Goal: Task Accomplishment & Management: Manage account settings

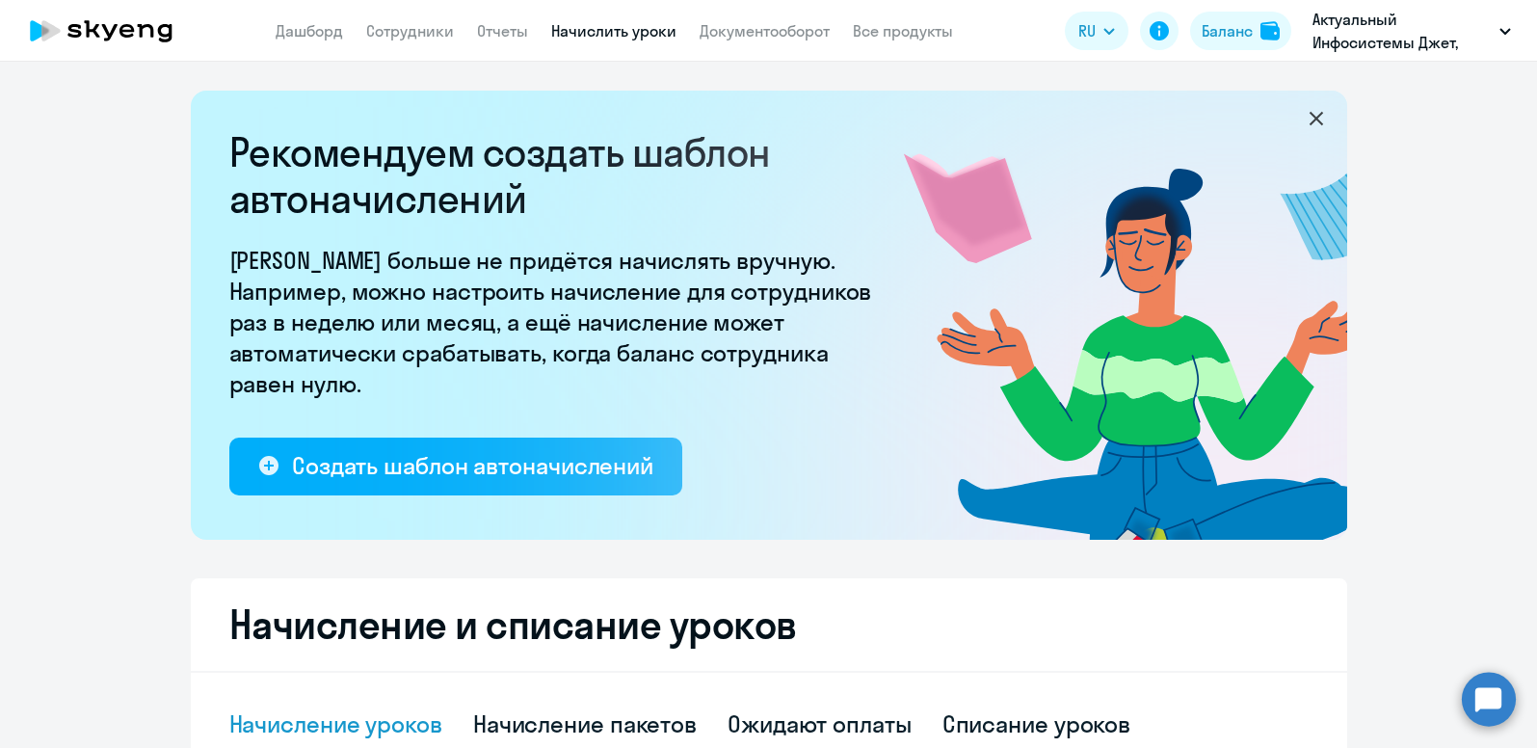
select select "10"
click at [1216, 40] on div "Баланс" at bounding box center [1227, 30] width 51 height 23
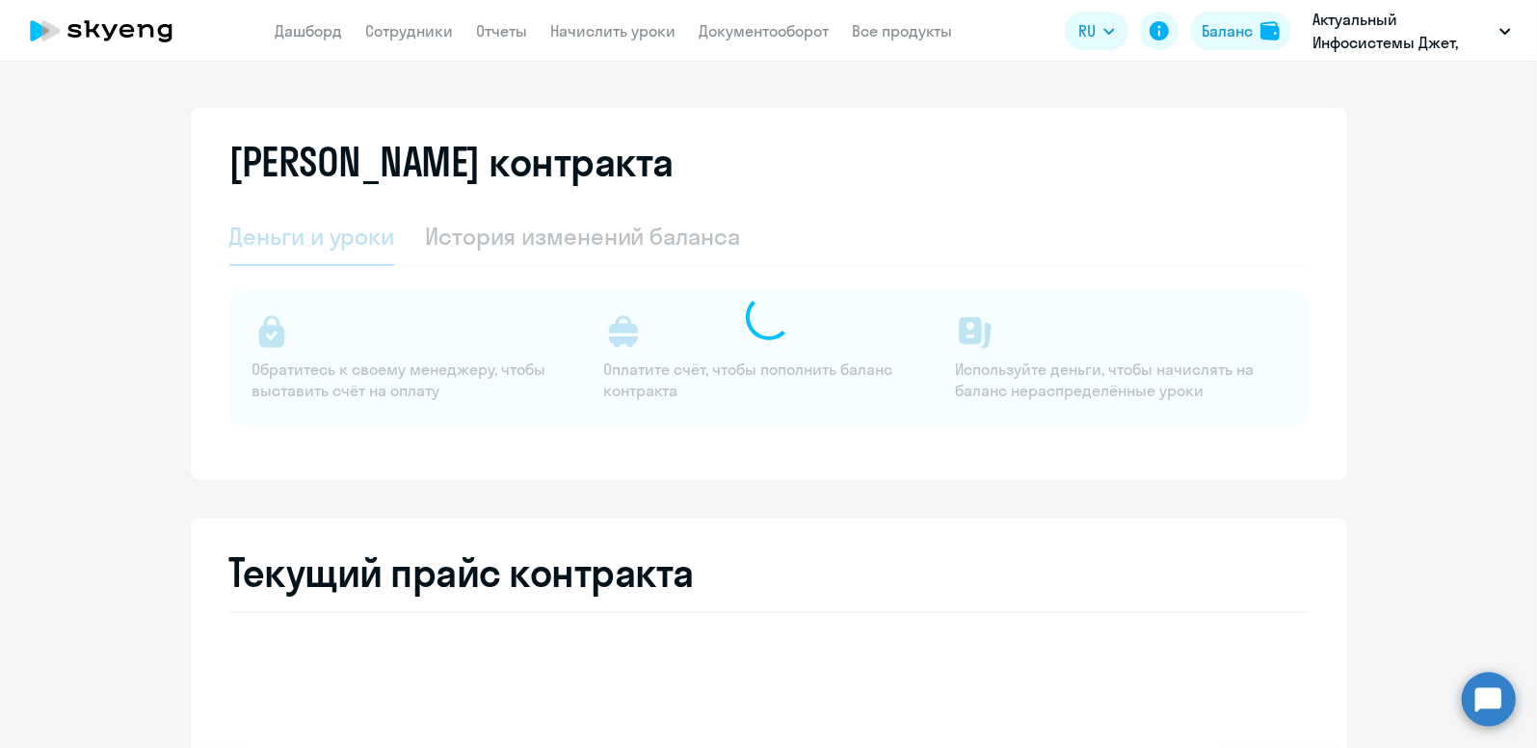
select select "english_adult_not_native_speaker"
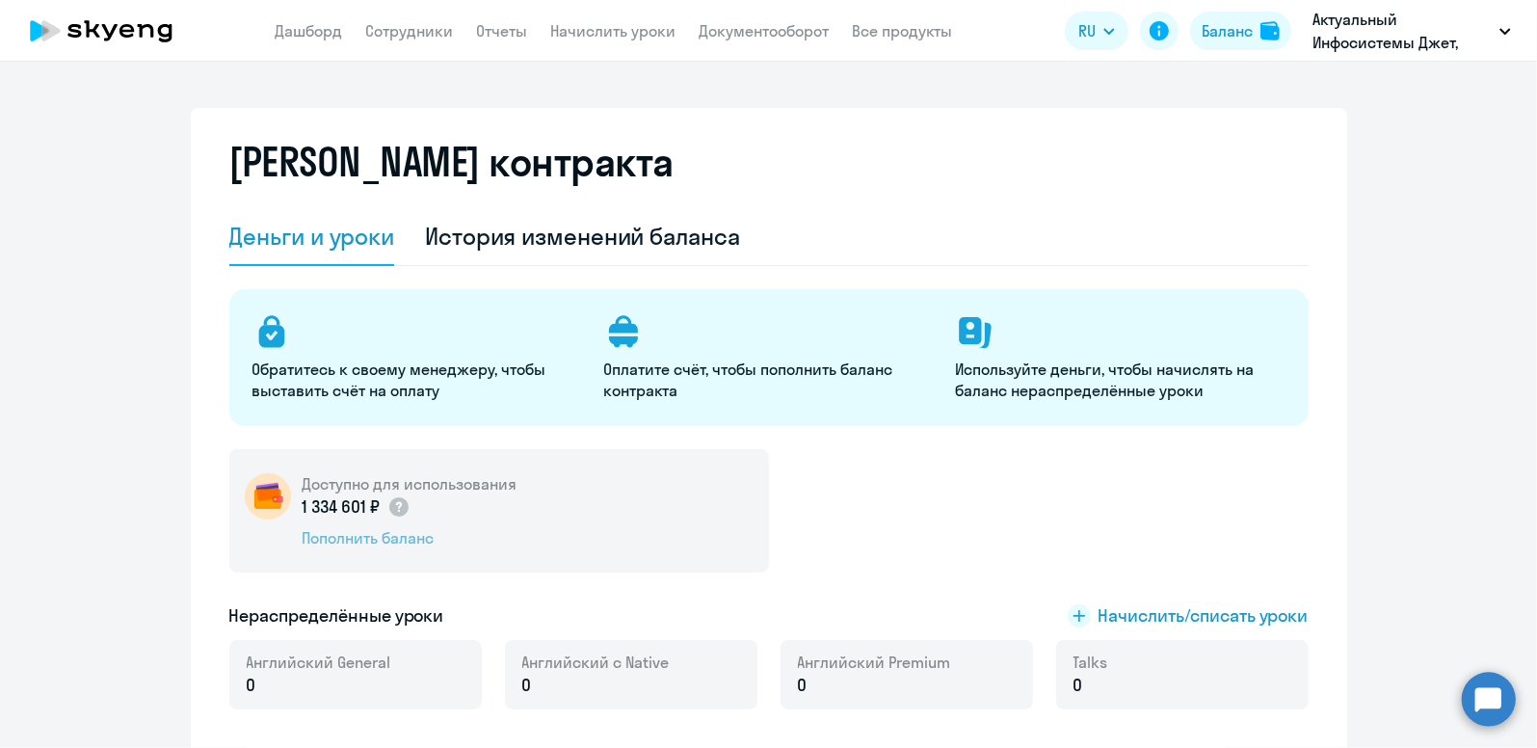
click at [390, 544] on div "Пополнить баланс" at bounding box center [410, 537] width 215 height 21
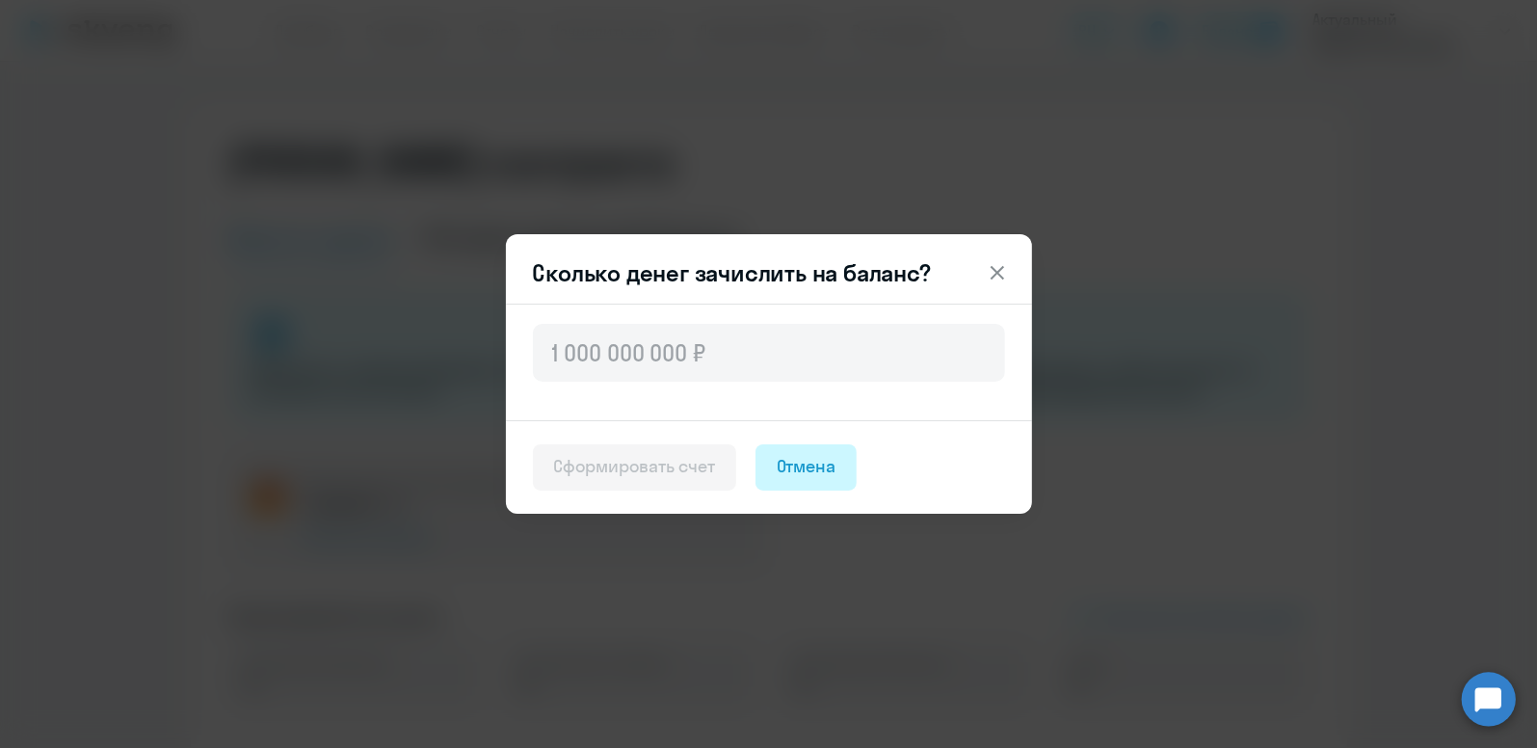
click at [818, 471] on div "Отмена" at bounding box center [807, 466] width 60 height 25
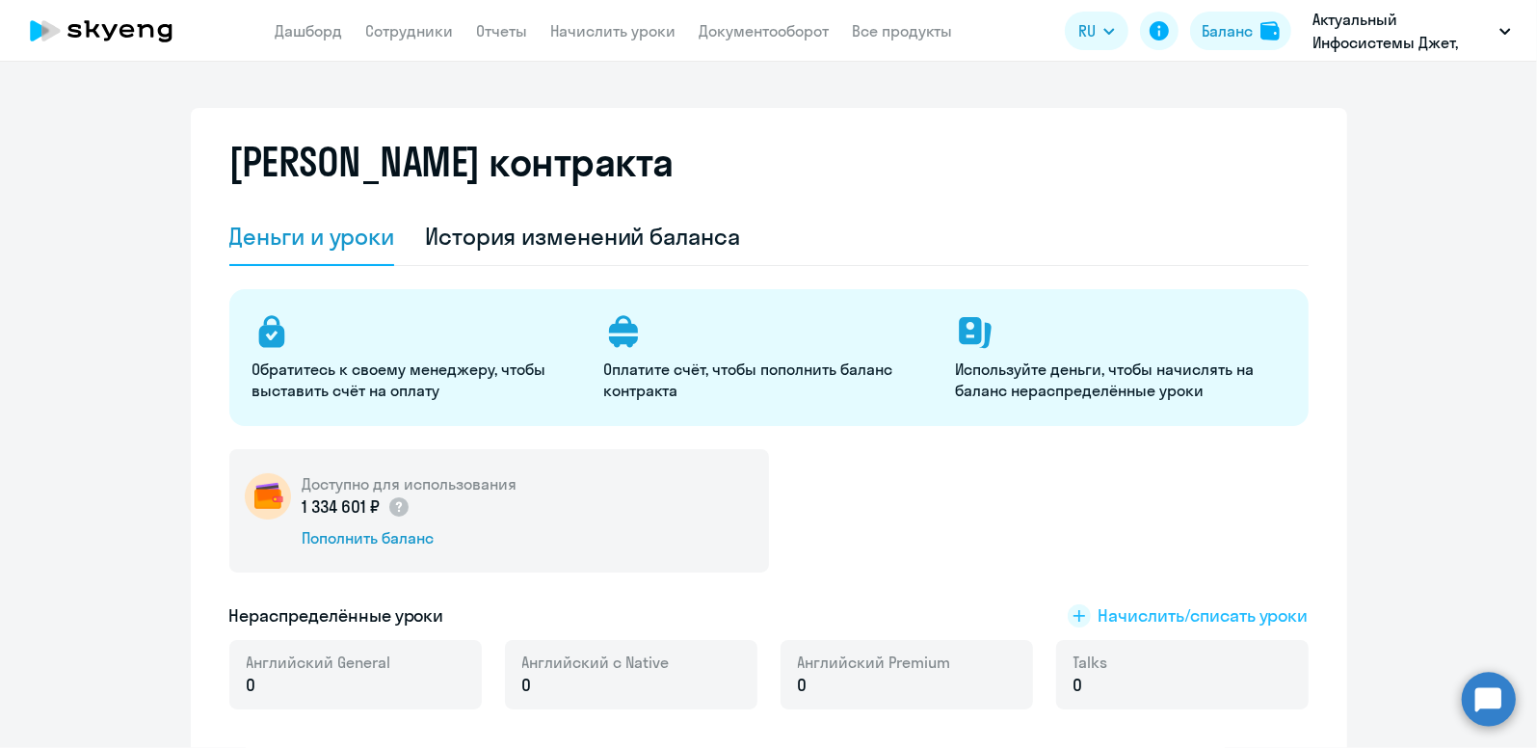
click at [1106, 614] on span "Начислить/списать уроки" at bounding box center [1204, 615] width 210 height 25
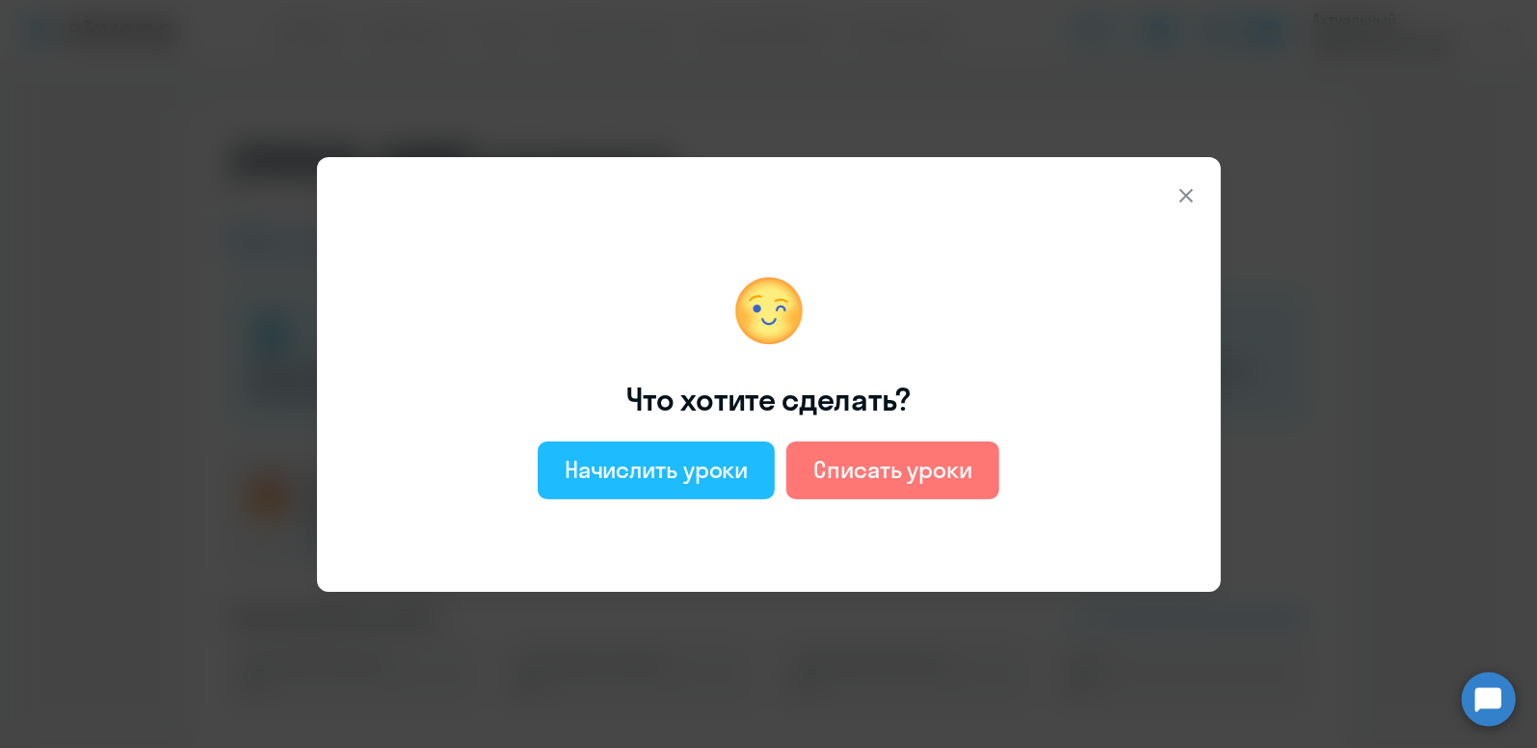
click at [734, 475] on div "Начислить уроки" at bounding box center [657, 469] width 184 height 31
select select "english_adult_not_native_speaker"
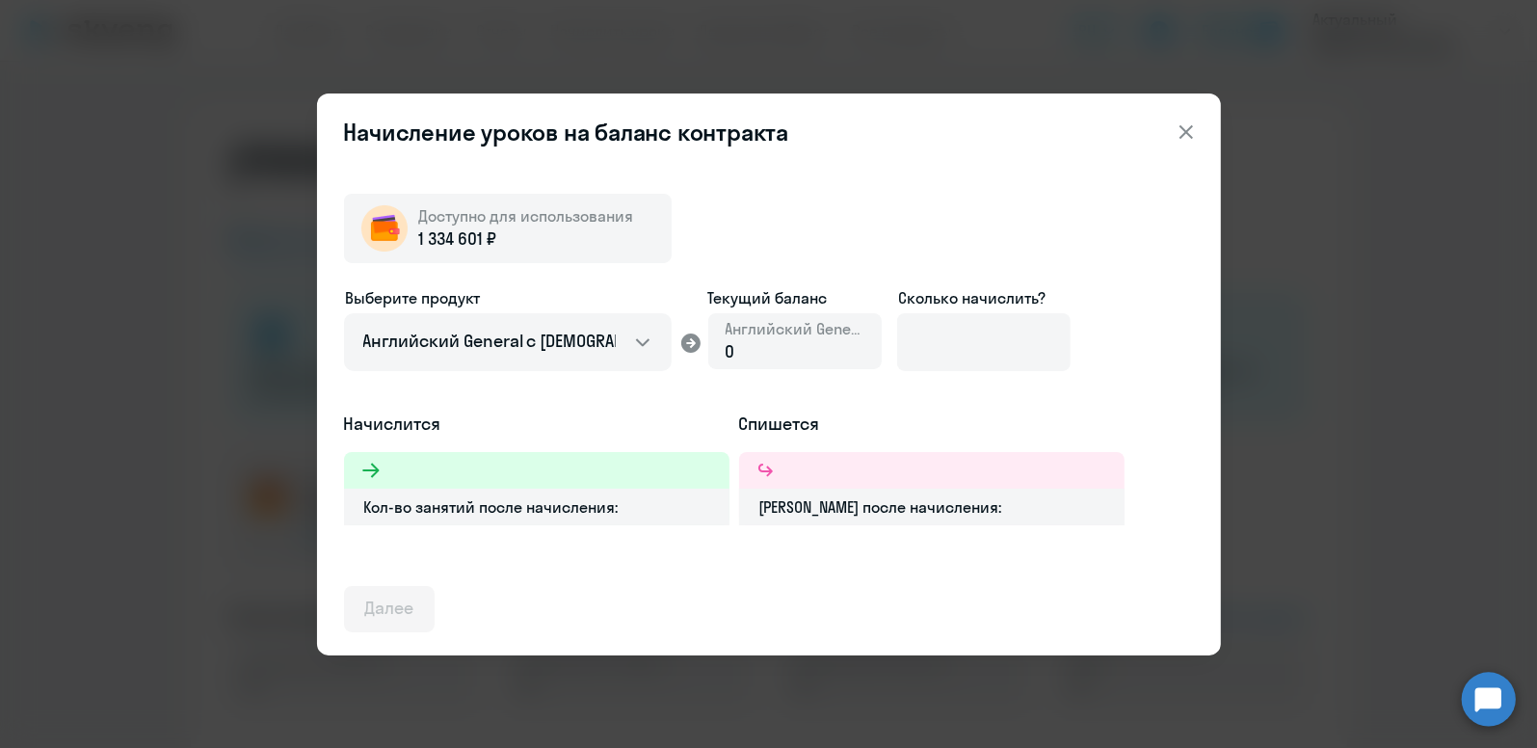
click at [941, 377] on ds-form-field "Сколько начислить?" at bounding box center [983, 336] width 173 height 100
click at [939, 348] on input at bounding box center [983, 342] width 173 height 58
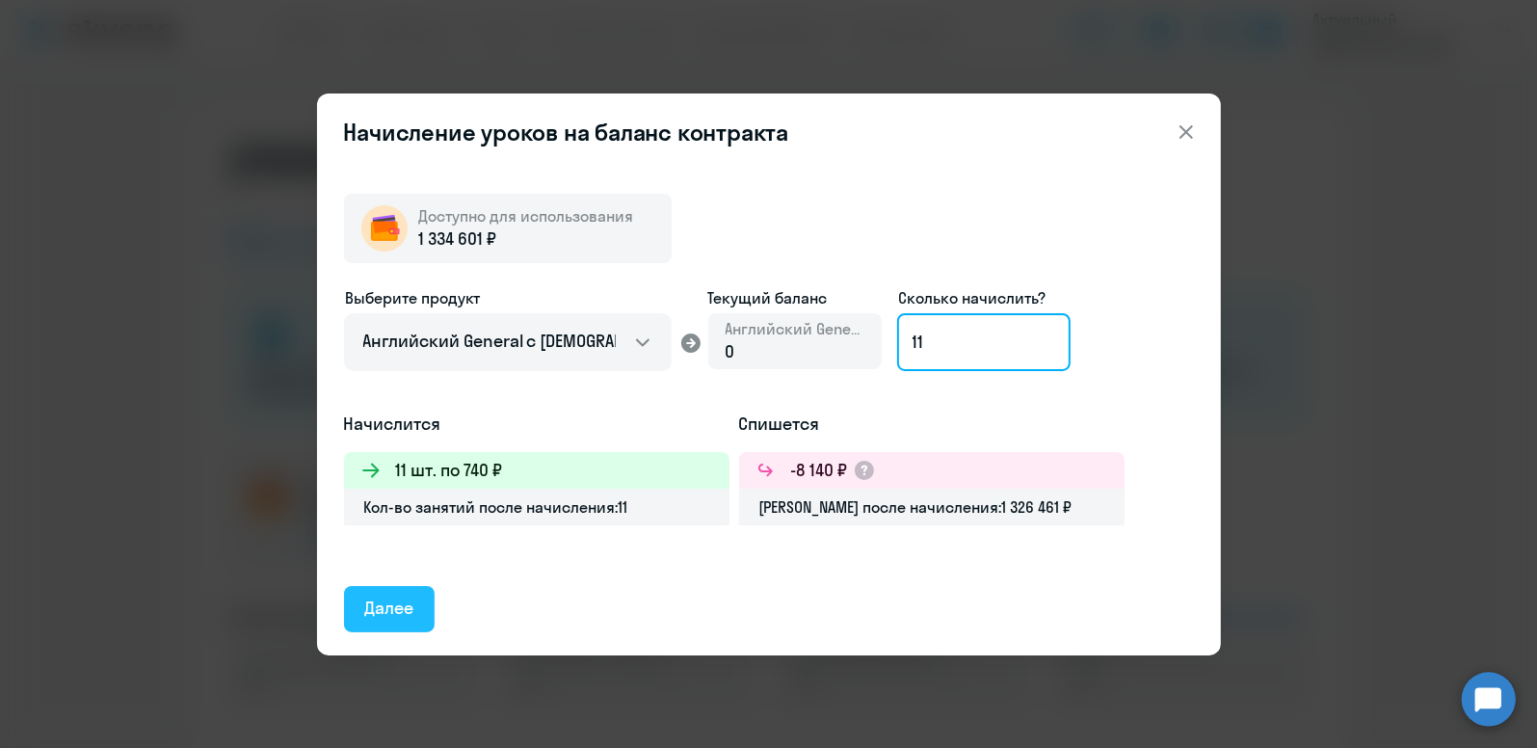
type input "11"
click at [411, 598] on div "Далее" at bounding box center [389, 608] width 49 height 25
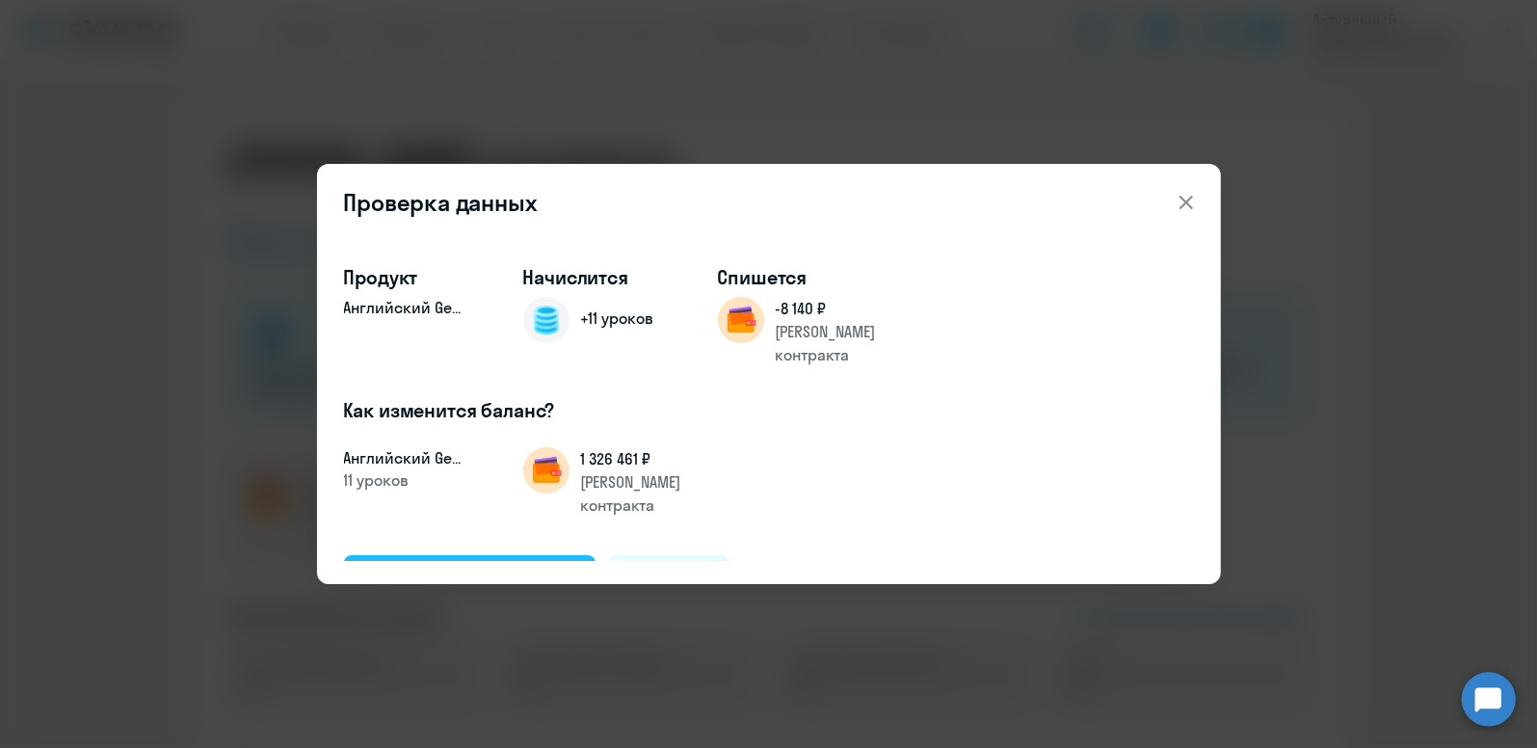
click at [510, 565] on div "Подтвердить и начислить" at bounding box center [470, 577] width 210 height 25
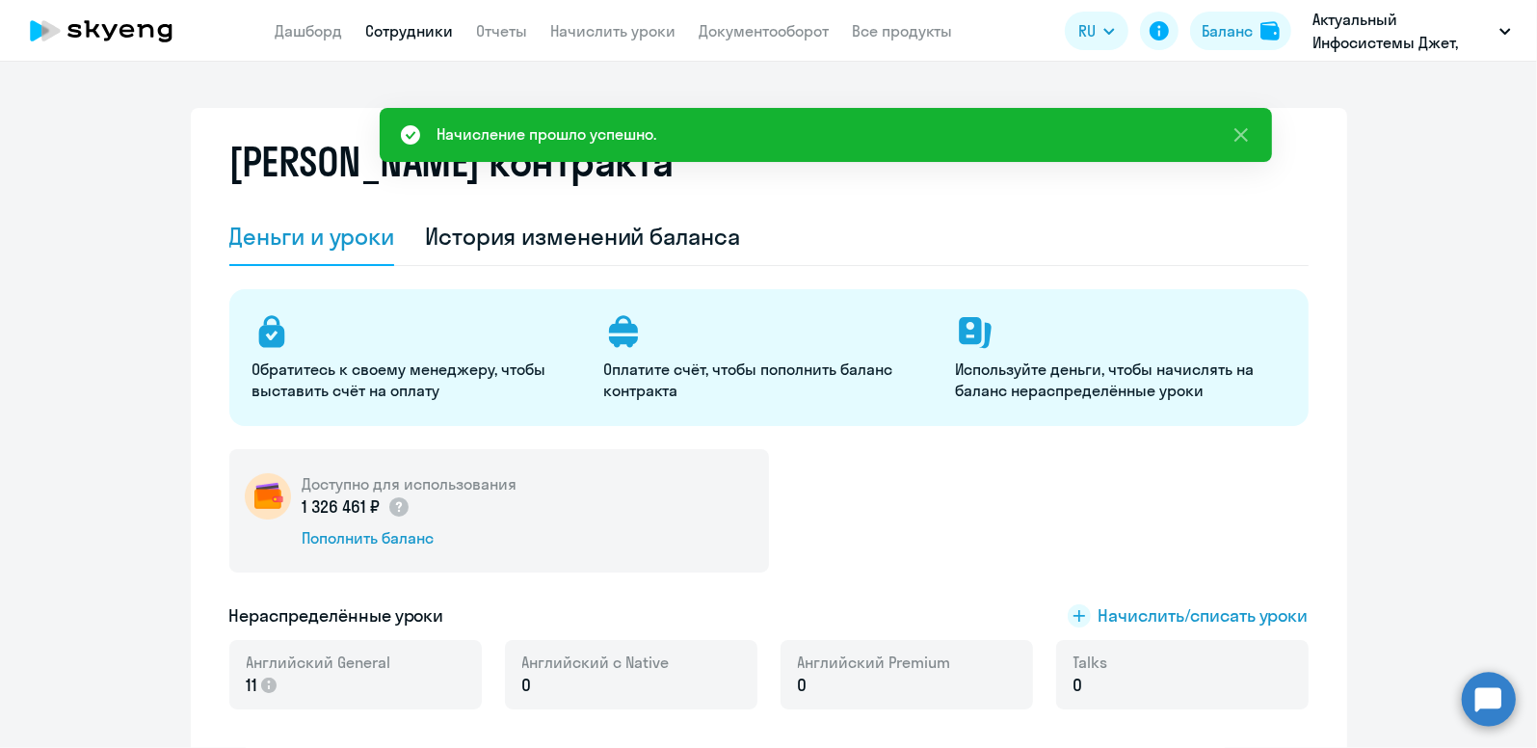
click at [400, 40] on link "Сотрудники" at bounding box center [410, 30] width 88 height 19
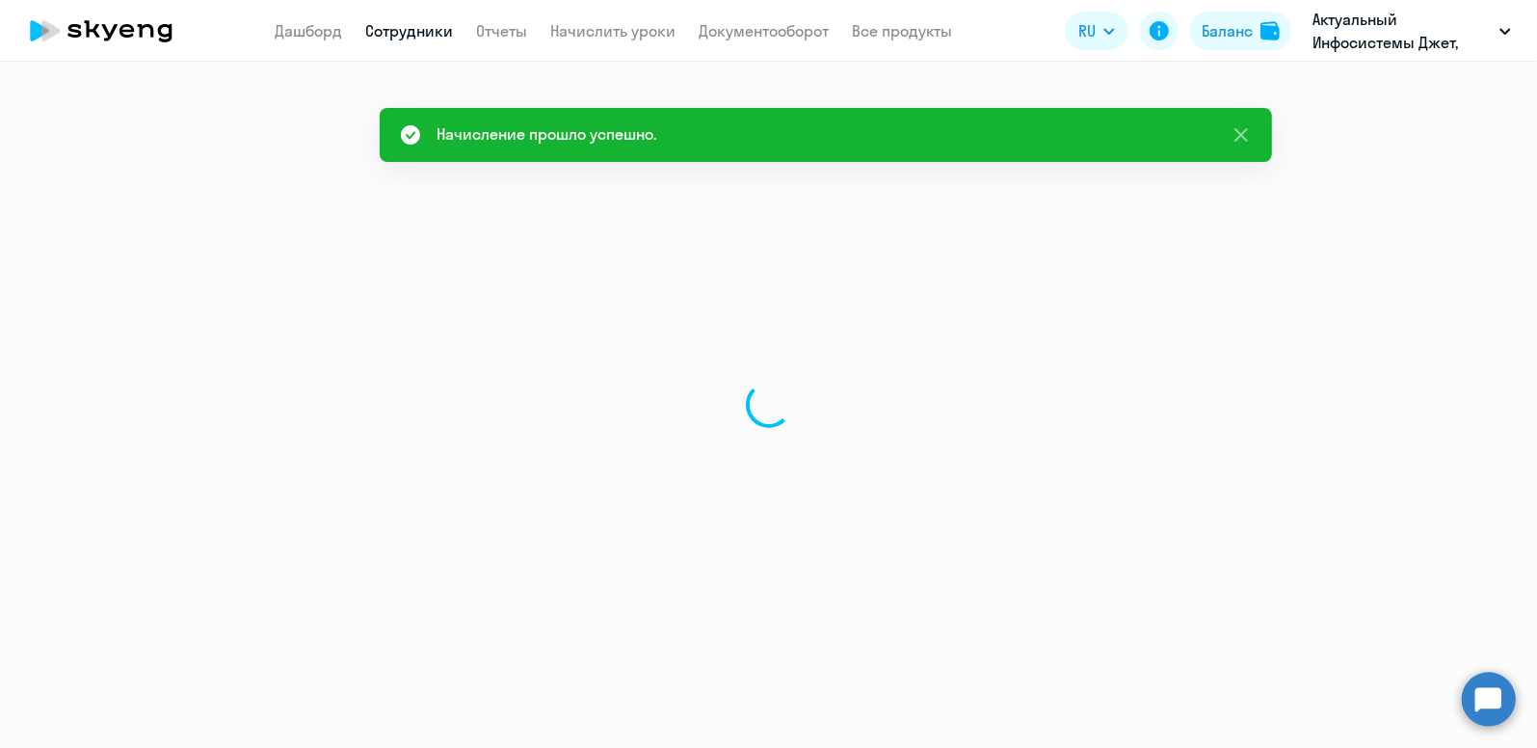
select select "30"
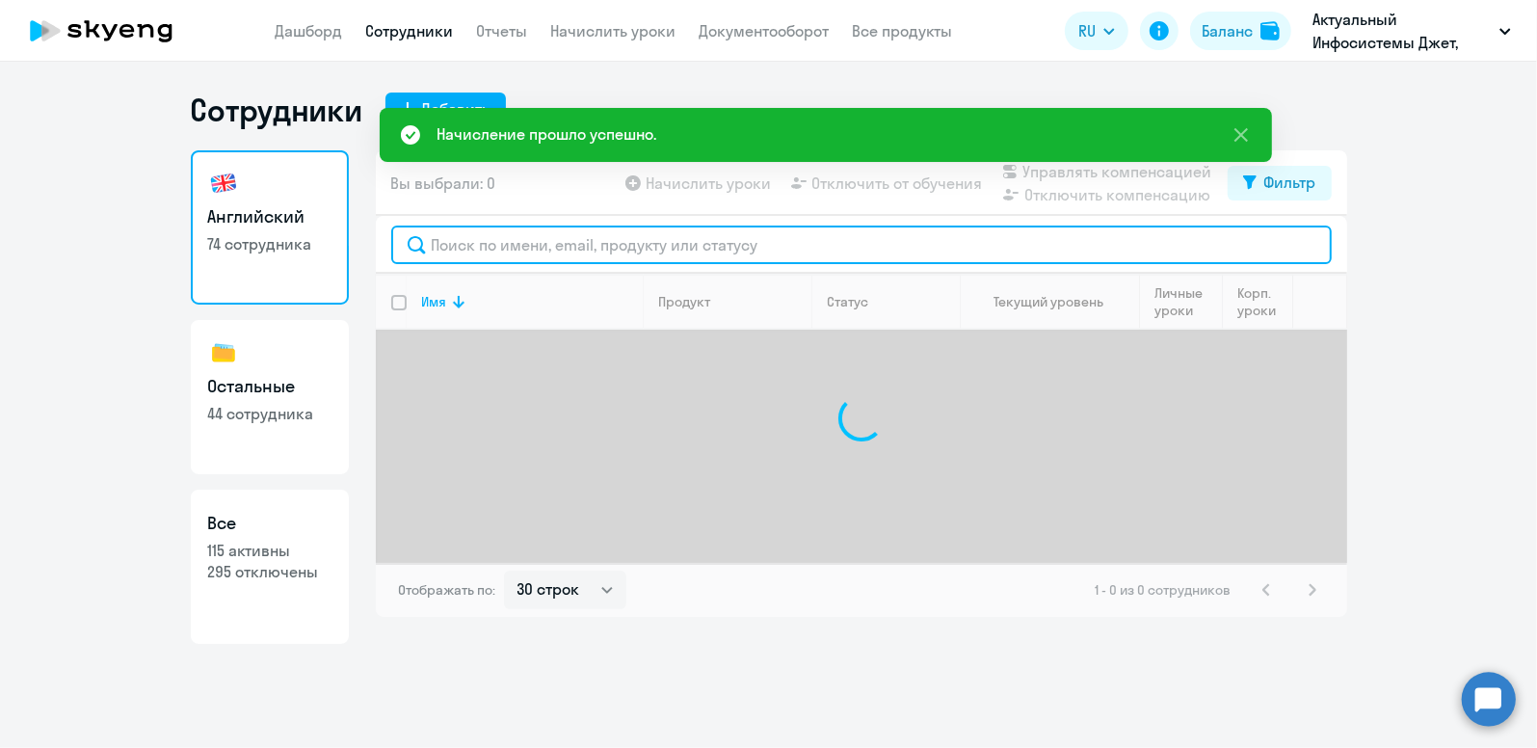
click at [443, 237] on input "text" at bounding box center [861, 245] width 941 height 39
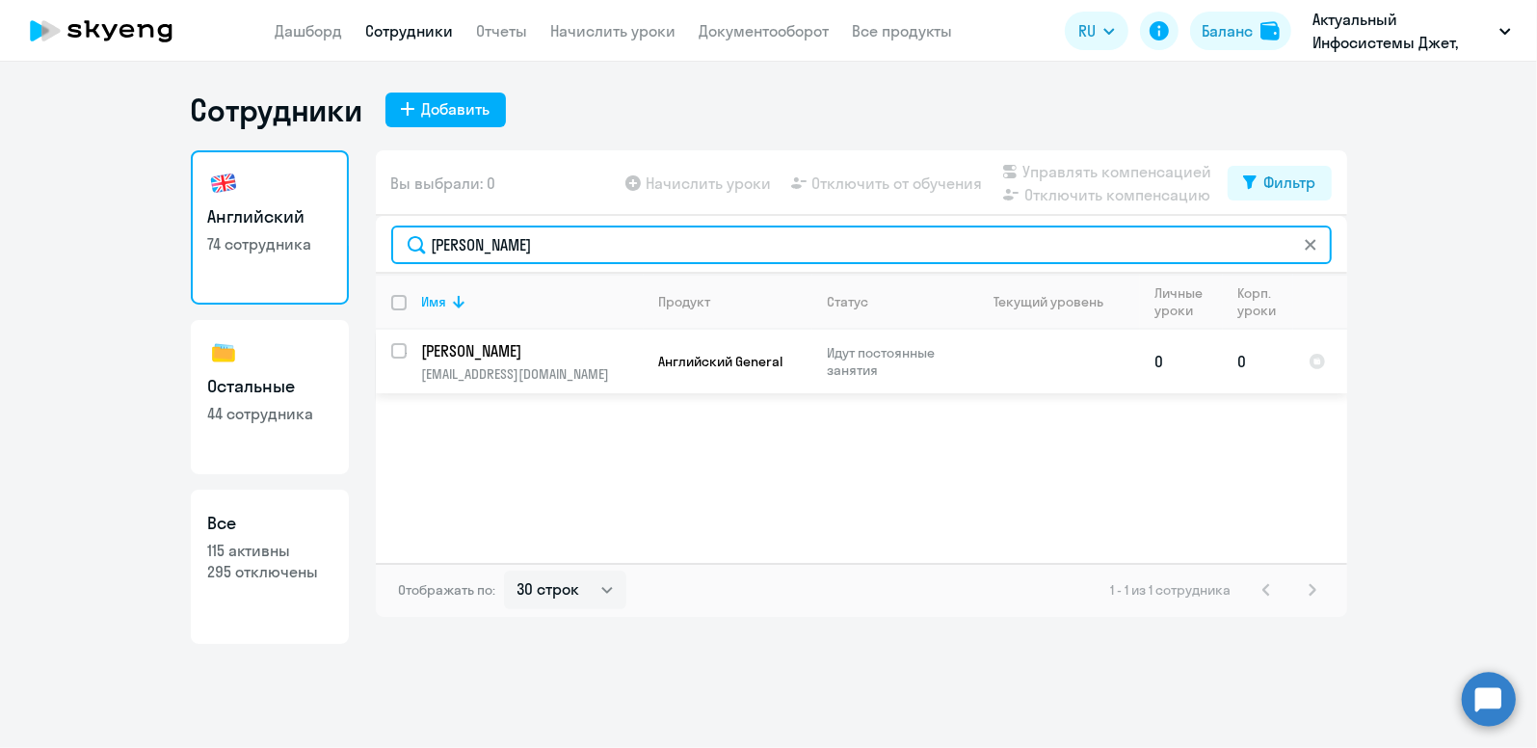
type input "[PERSON_NAME]"
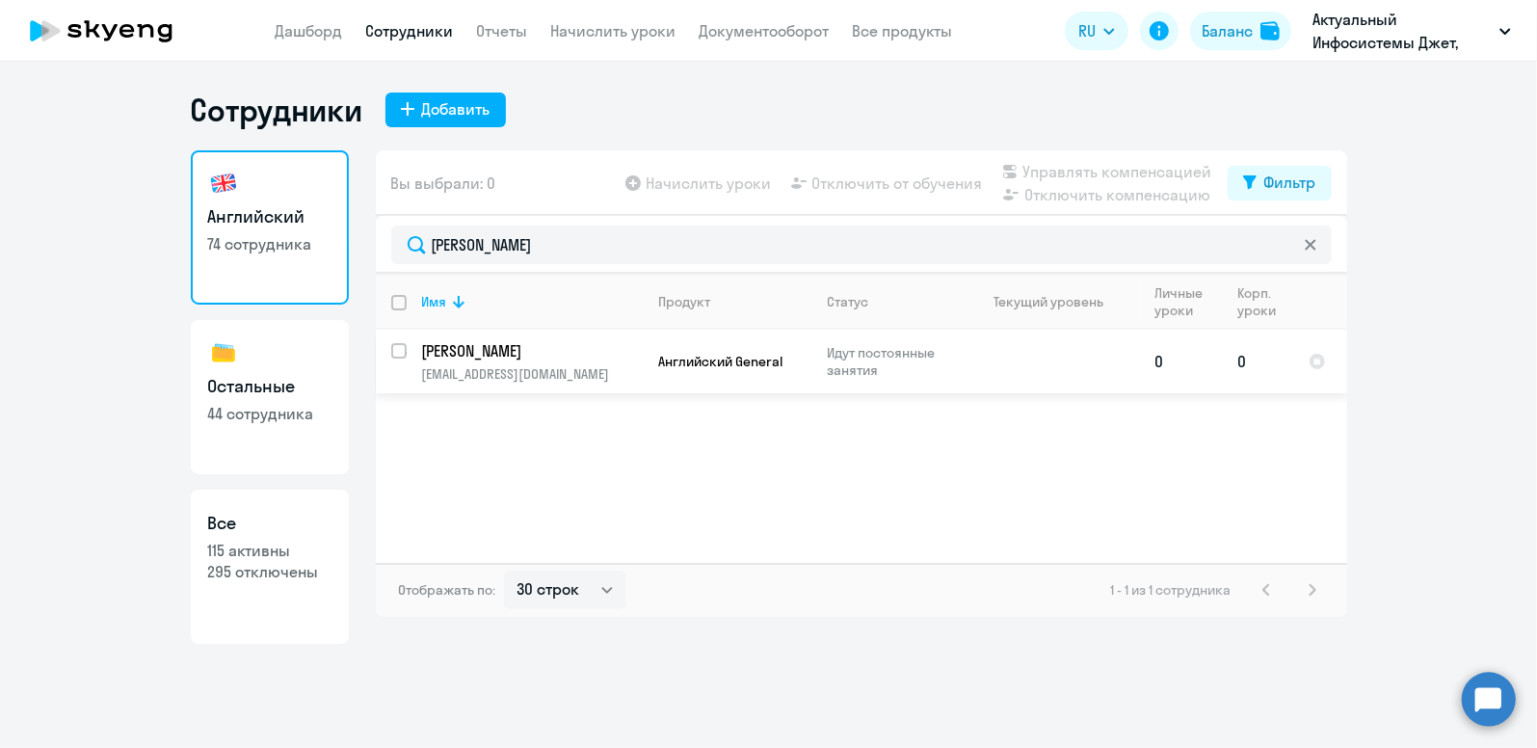
click at [503, 350] on p "[PERSON_NAME]" at bounding box center [531, 350] width 218 height 21
select select "english"
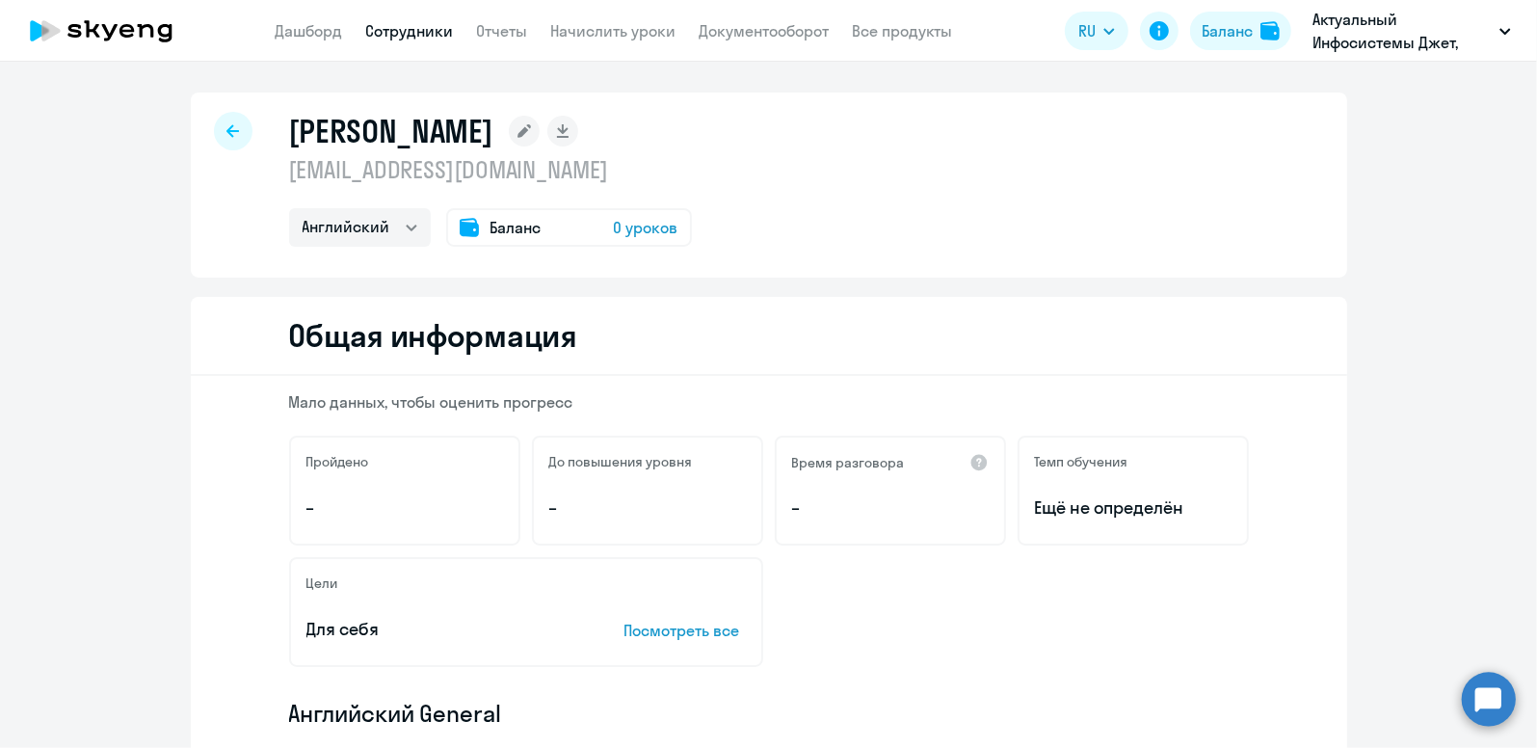
click at [492, 221] on span "Баланс" at bounding box center [516, 227] width 51 height 23
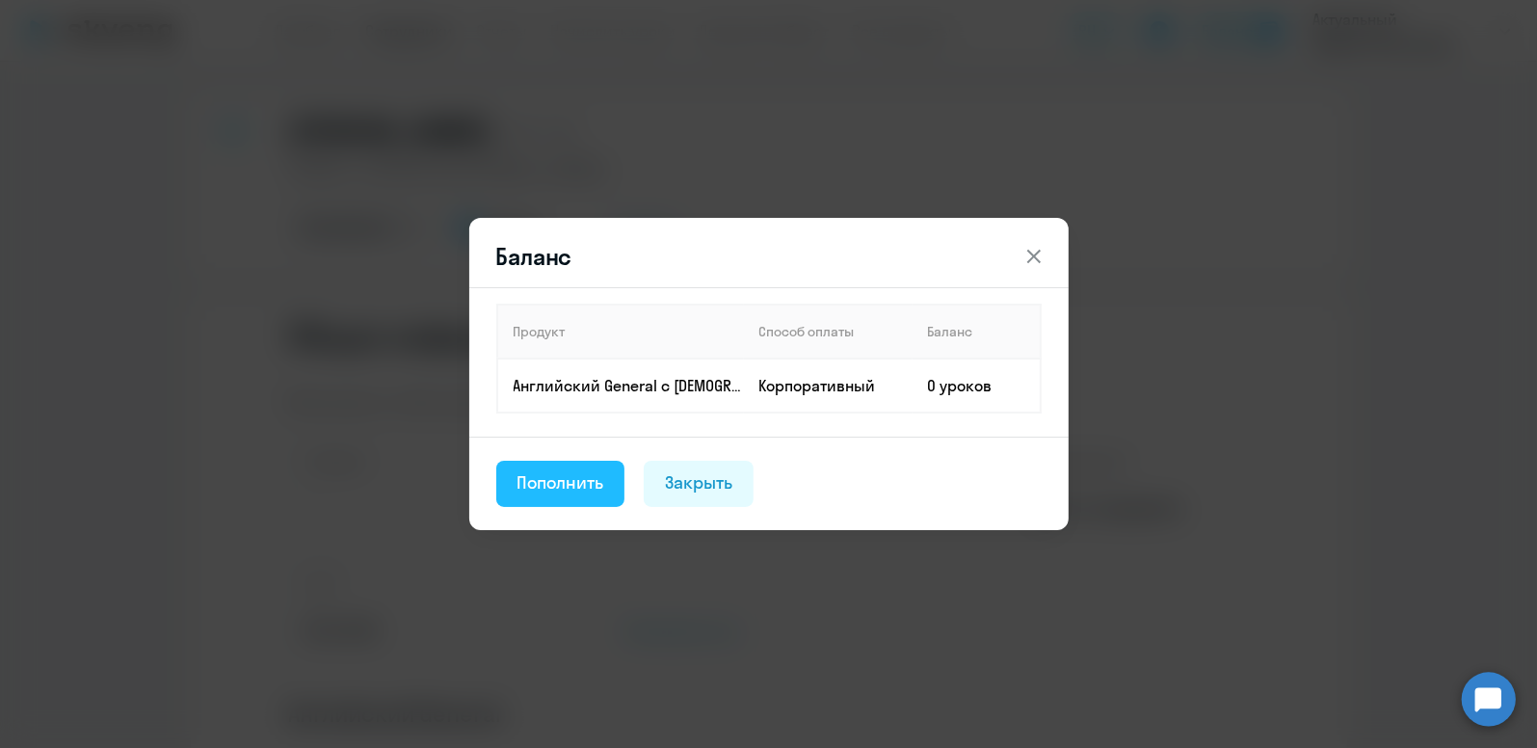
click at [578, 483] on div "Пополнить" at bounding box center [561, 482] width 87 height 25
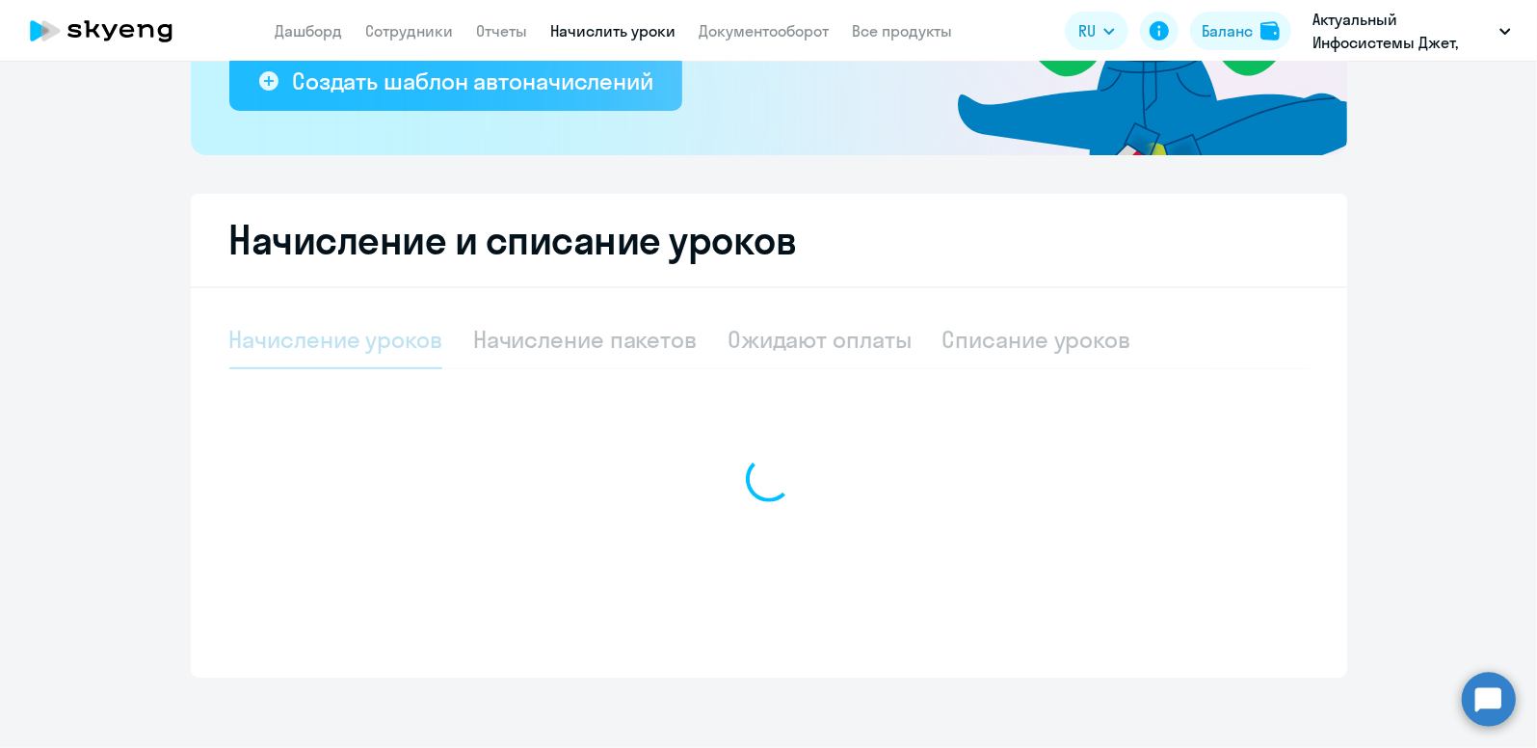
select select "10"
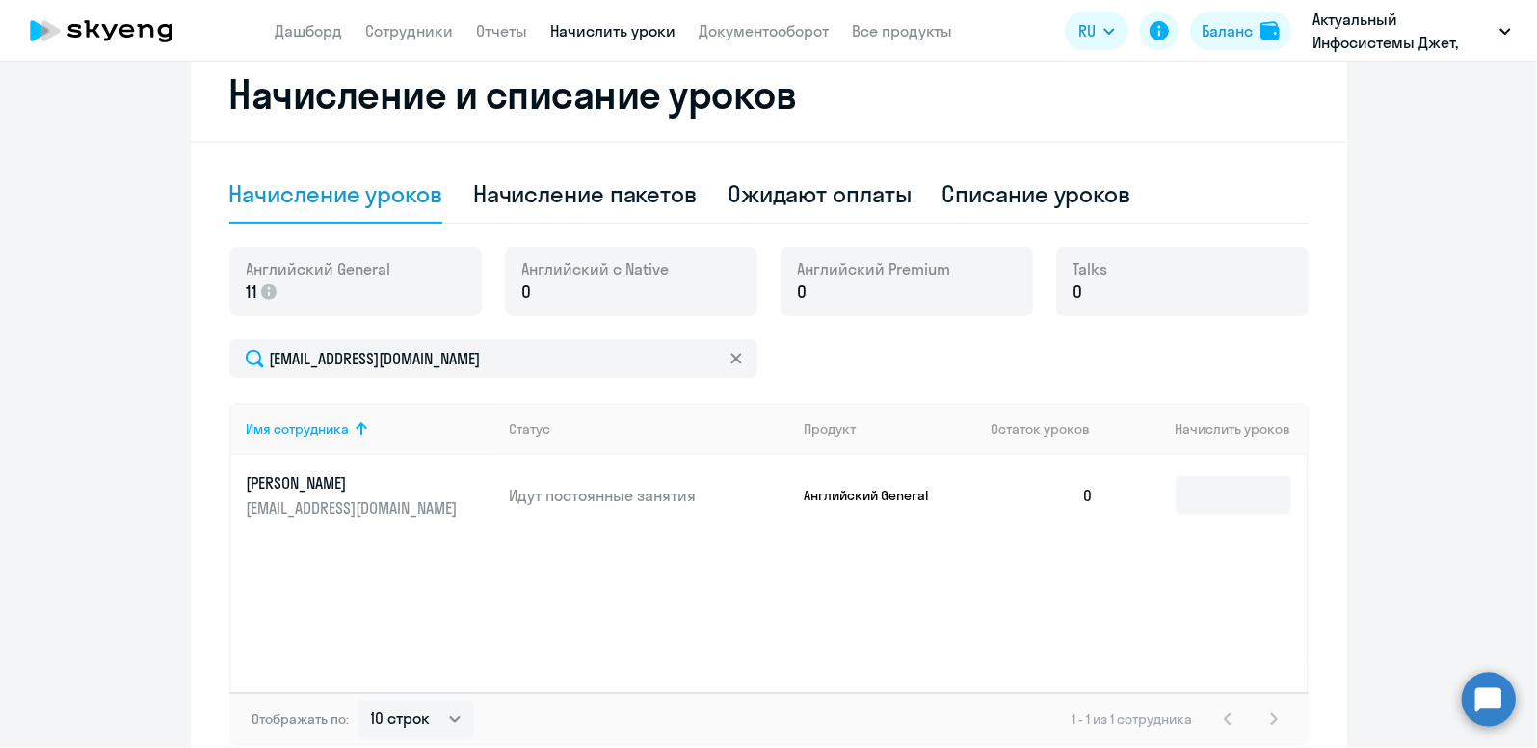
scroll to position [635, 0]
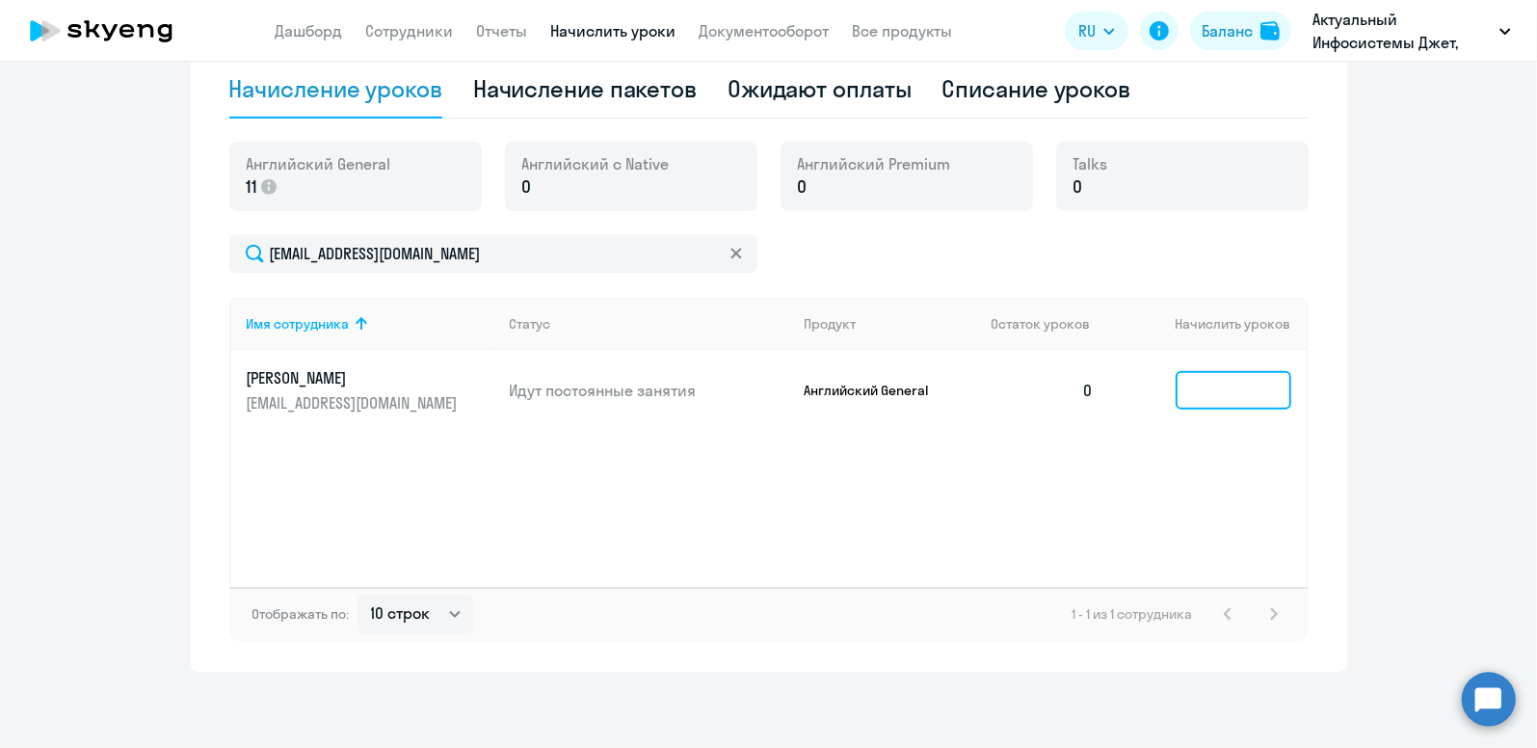
click at [1200, 397] on input at bounding box center [1234, 390] width 116 height 39
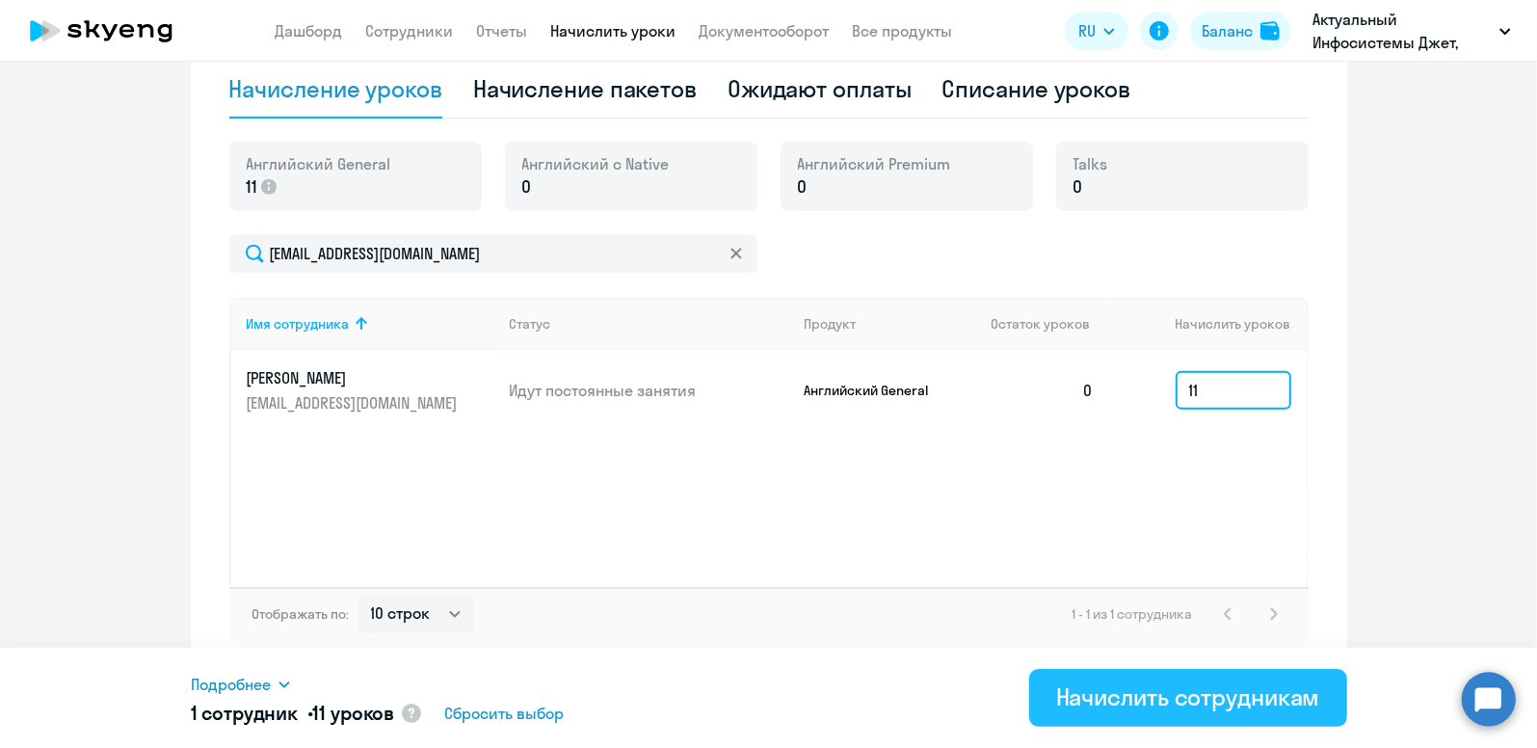
type input "11"
click at [1135, 712] on div "Начислить сотрудникам" at bounding box center [1188, 696] width 264 height 31
